Goal: Transaction & Acquisition: Subscribe to service/newsletter

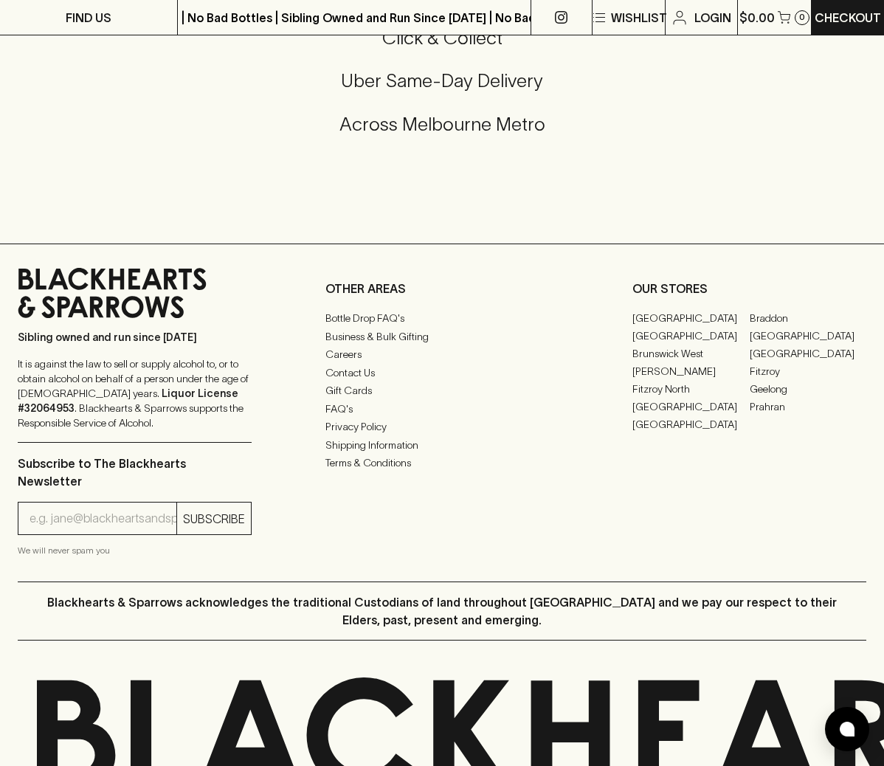
scroll to position [3067, 0]
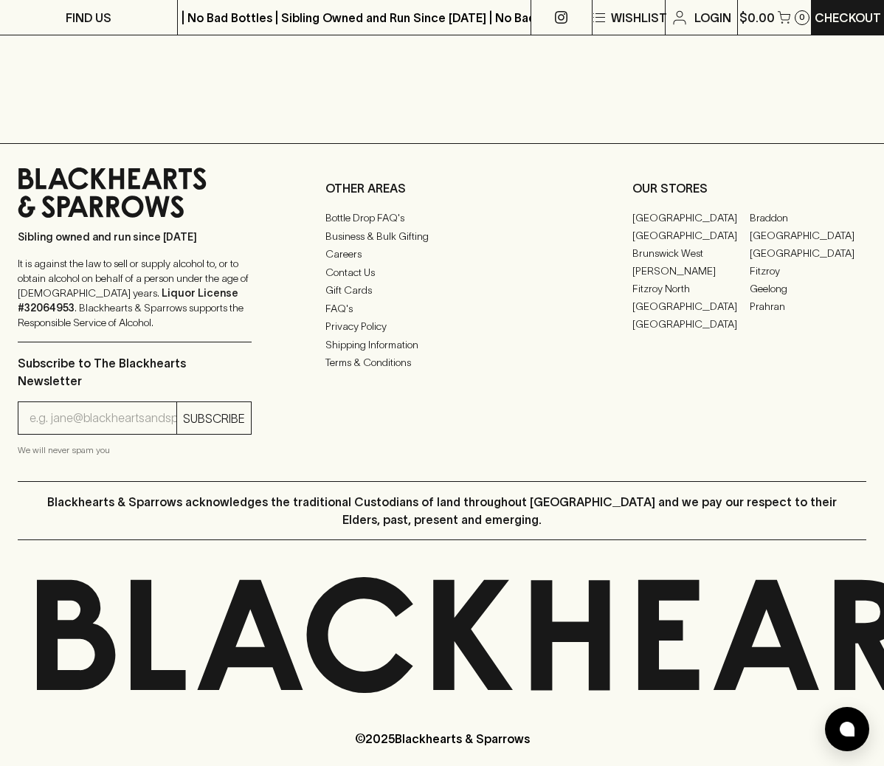
click at [713, 645] on icon at bounding box center [765, 635] width 105 height 110
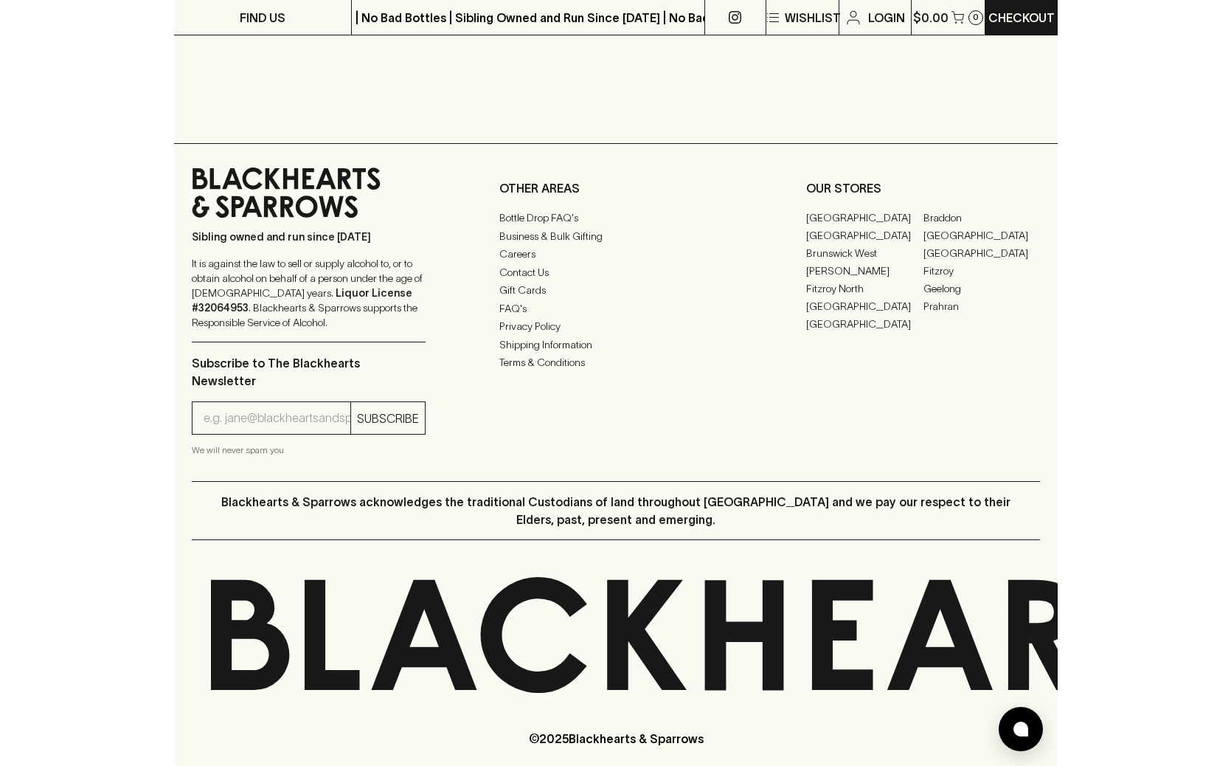
scroll to position [2210, 0]
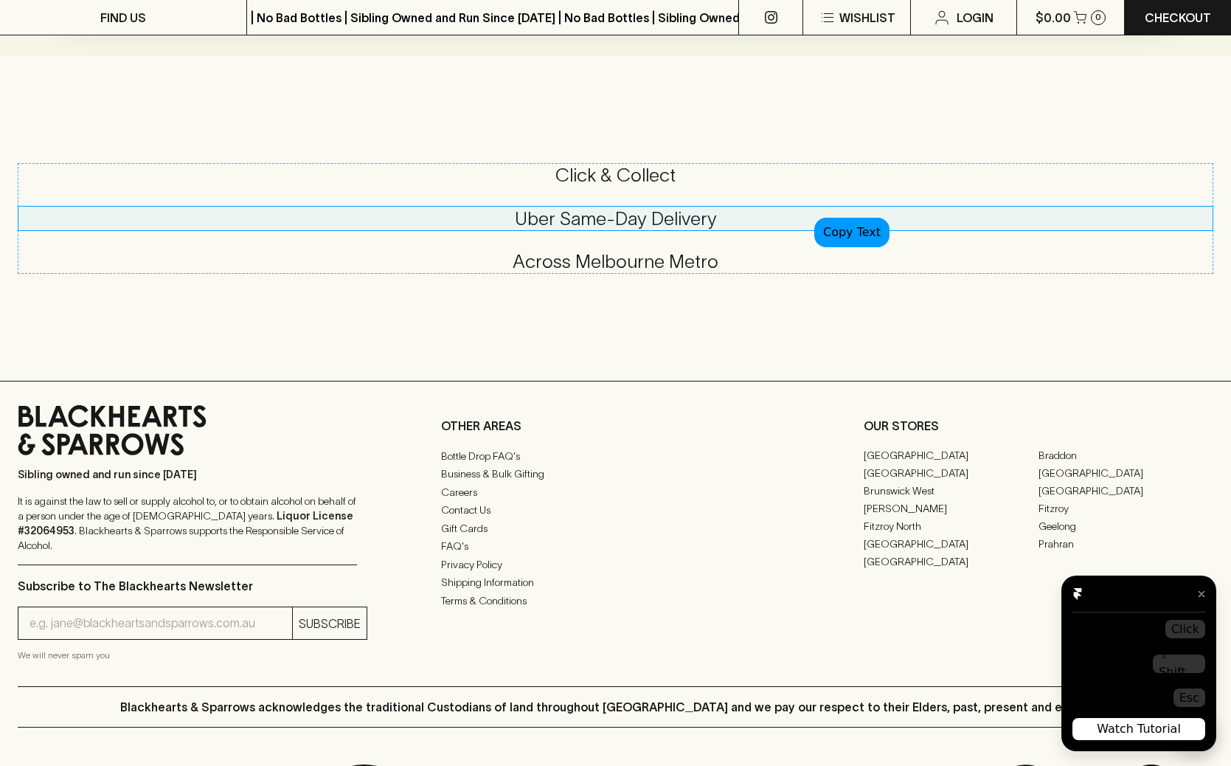
scroll to position [2019, 0]
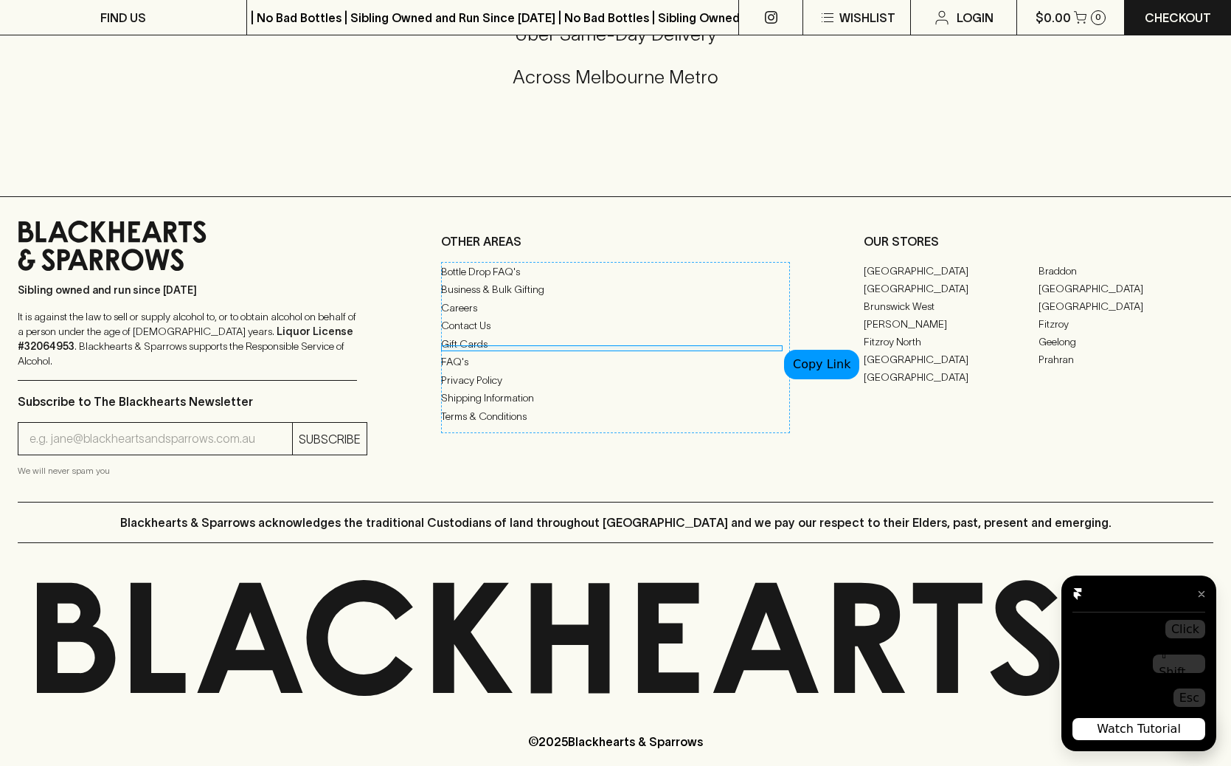
scroll to position [2210, 0]
